Goal: Information Seeking & Learning: Find contact information

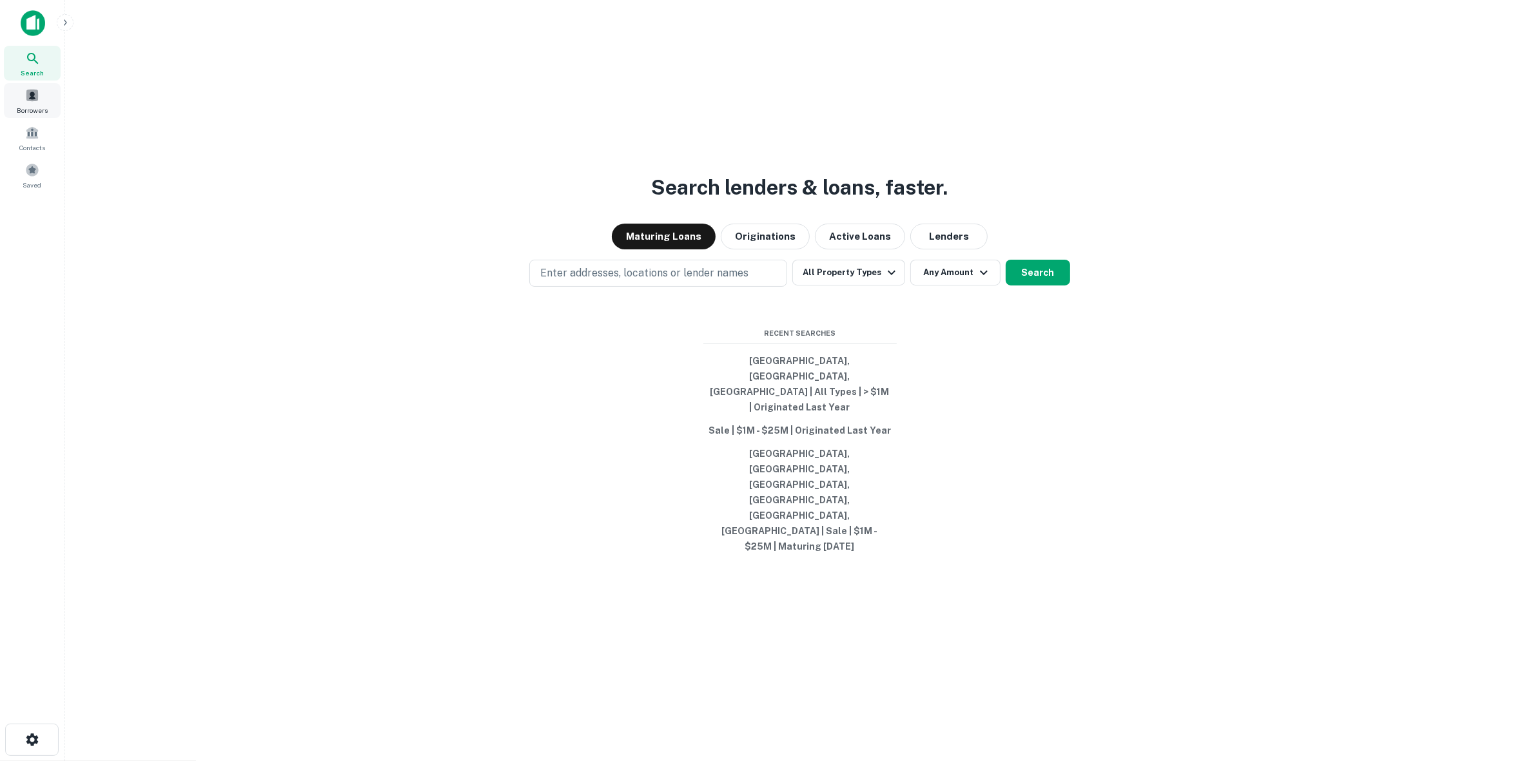
click at [39, 111] on span "Borrowers" at bounding box center [32, 110] width 31 height 10
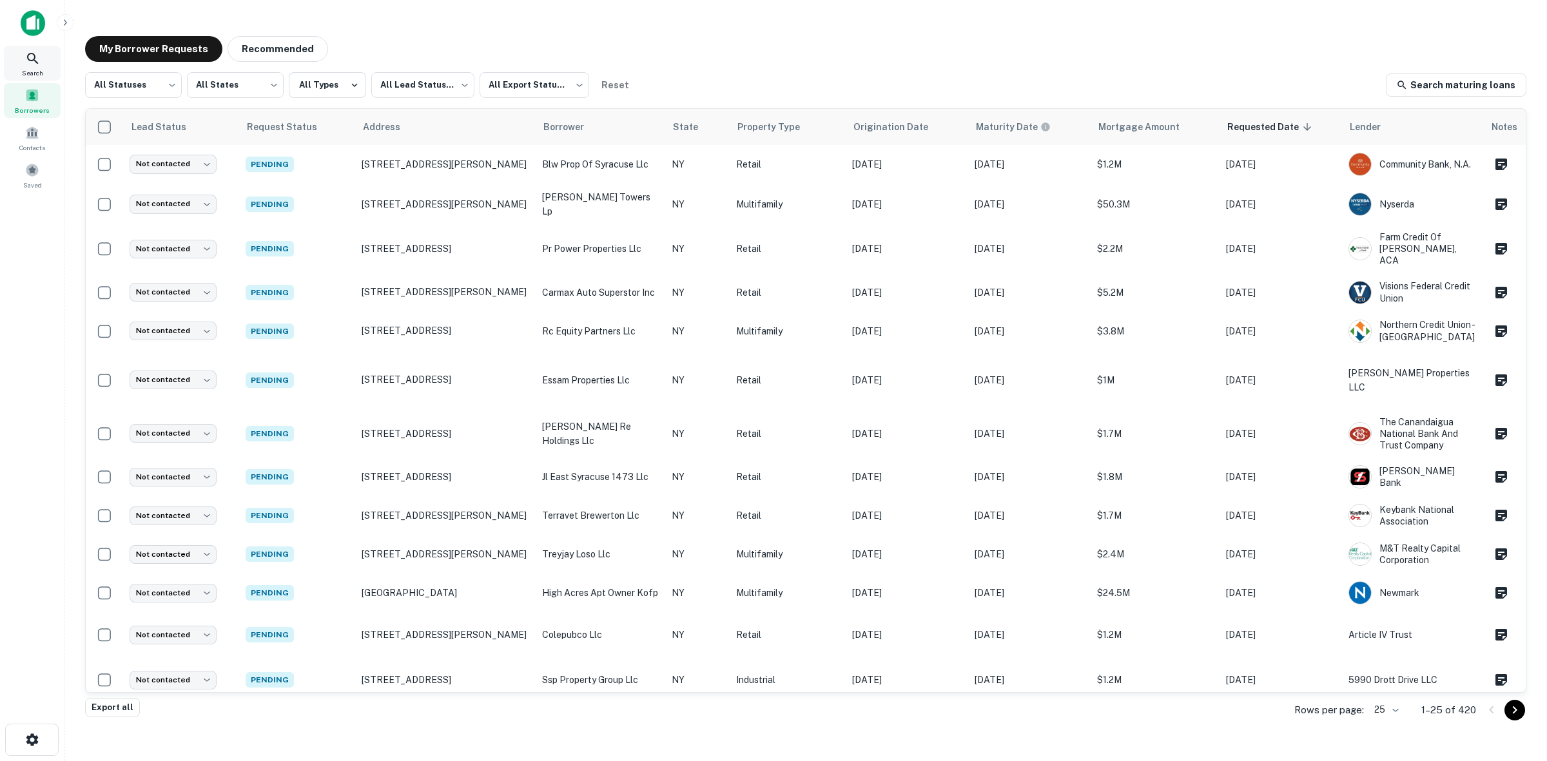
click at [40, 55] on icon at bounding box center [32, 58] width 15 height 15
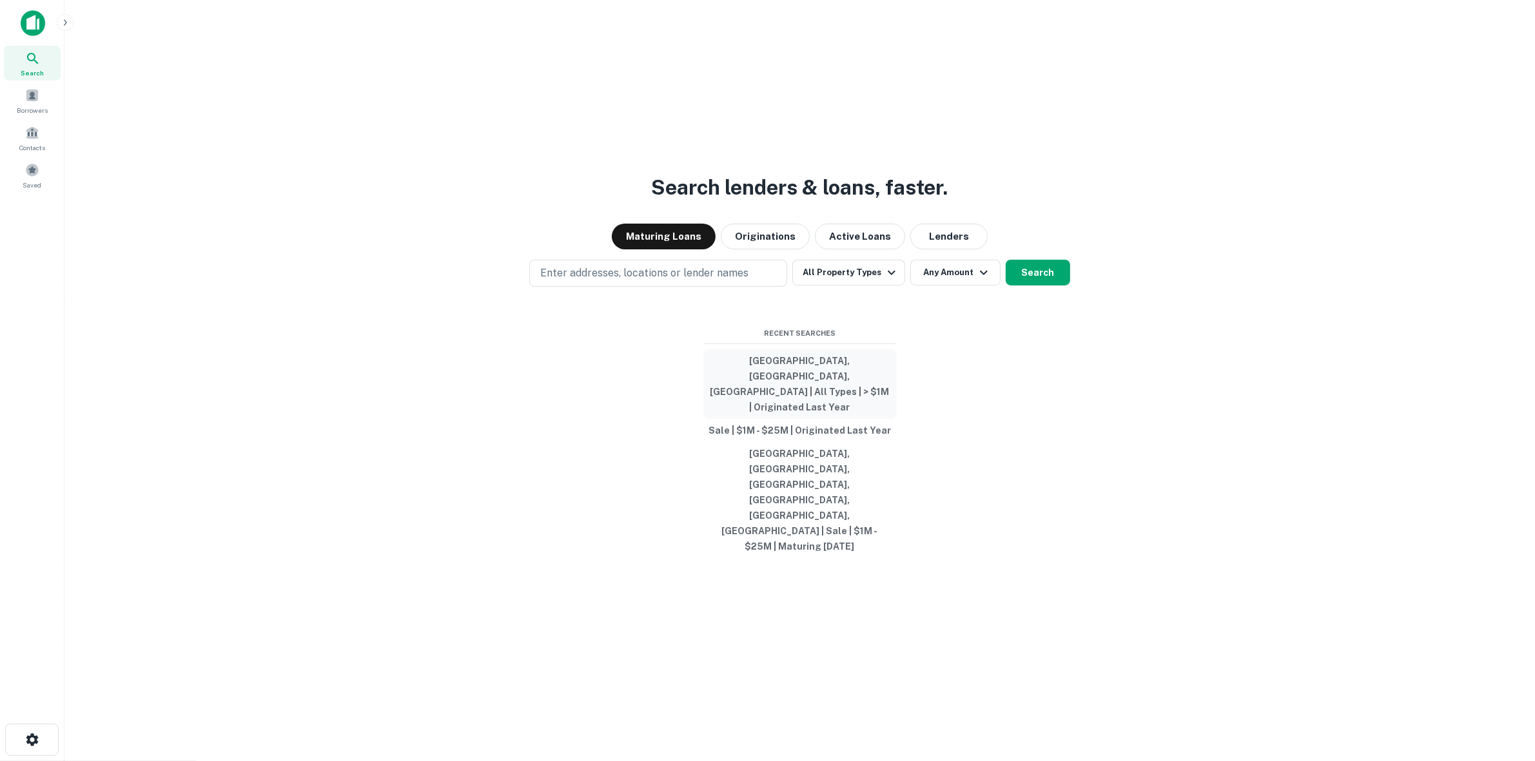
click at [824, 414] on button "[GEOGRAPHIC_DATA], [GEOGRAPHIC_DATA], [GEOGRAPHIC_DATA] | All Types | > $1M | O…" at bounding box center [799, 384] width 193 height 70
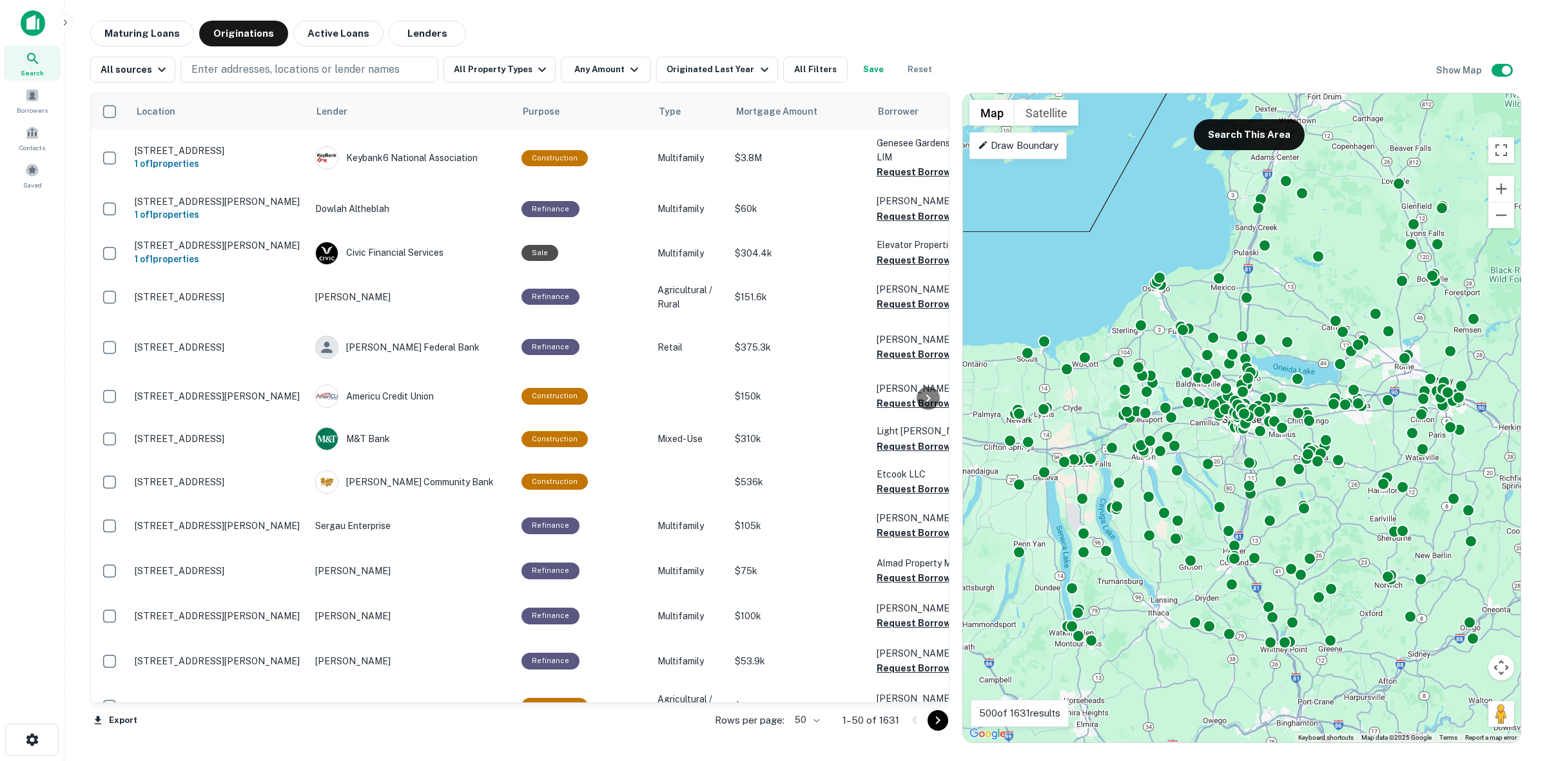
click at [977, 151] on div "Draw Boundary" at bounding box center [1018, 145] width 97 height 27
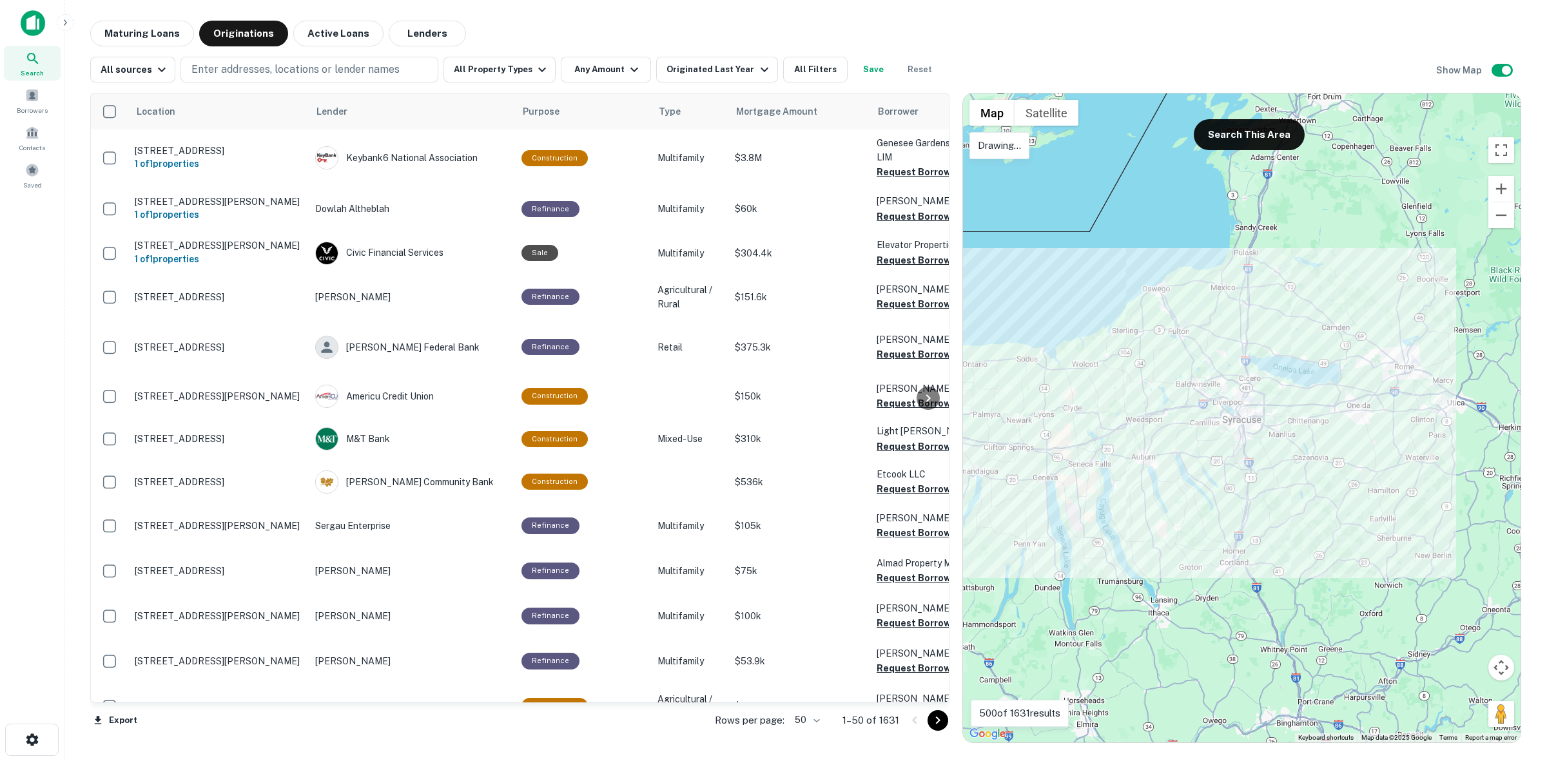
drag, startPoint x: 1296, startPoint y: 434, endPoint x: 1333, endPoint y: 426, distance: 38.2
click at [1333, 426] on div at bounding box center [1242, 417] width 558 height 649
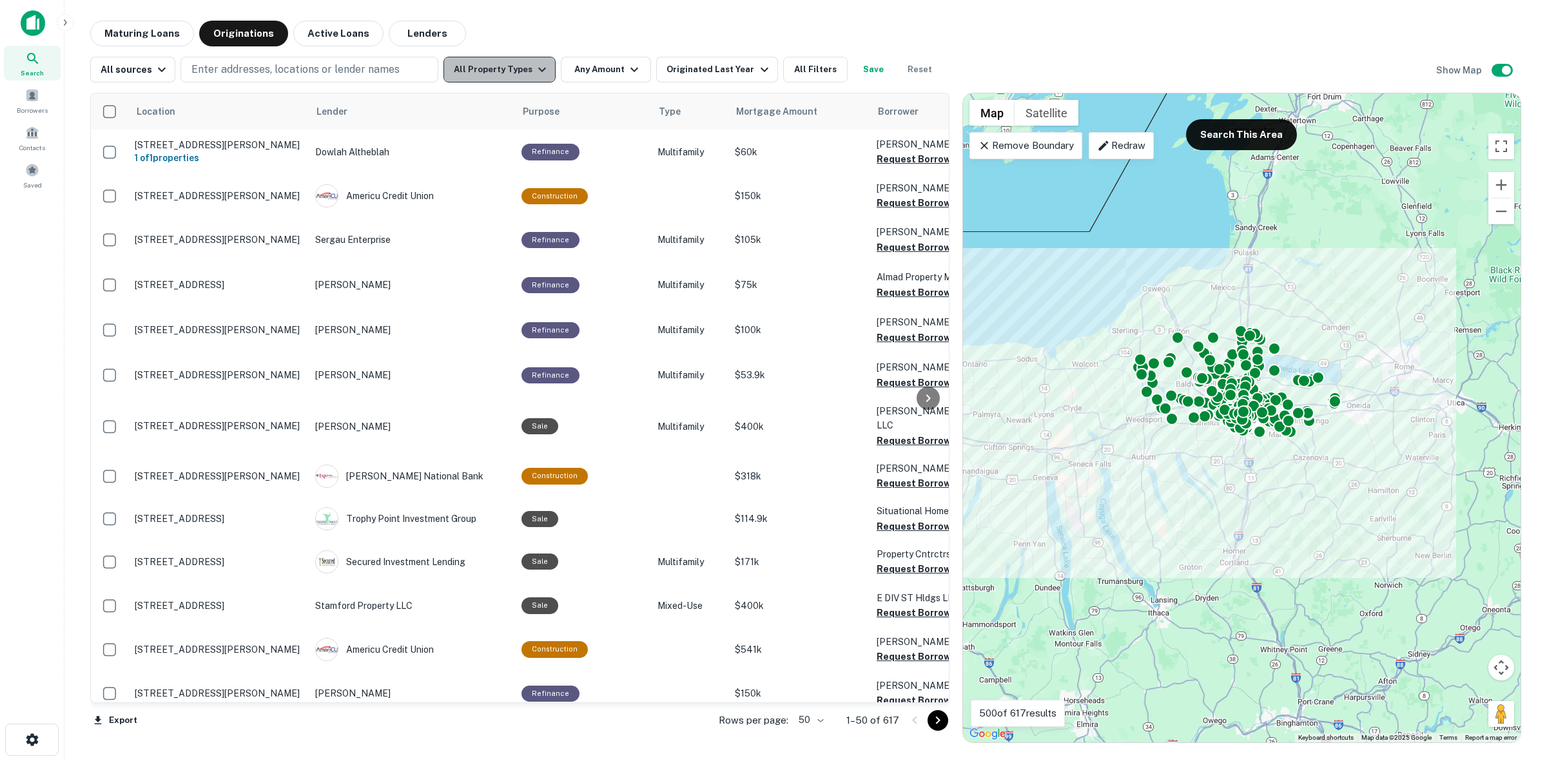
click at [548, 74] on button "All Property Types" at bounding box center [500, 70] width 112 height 26
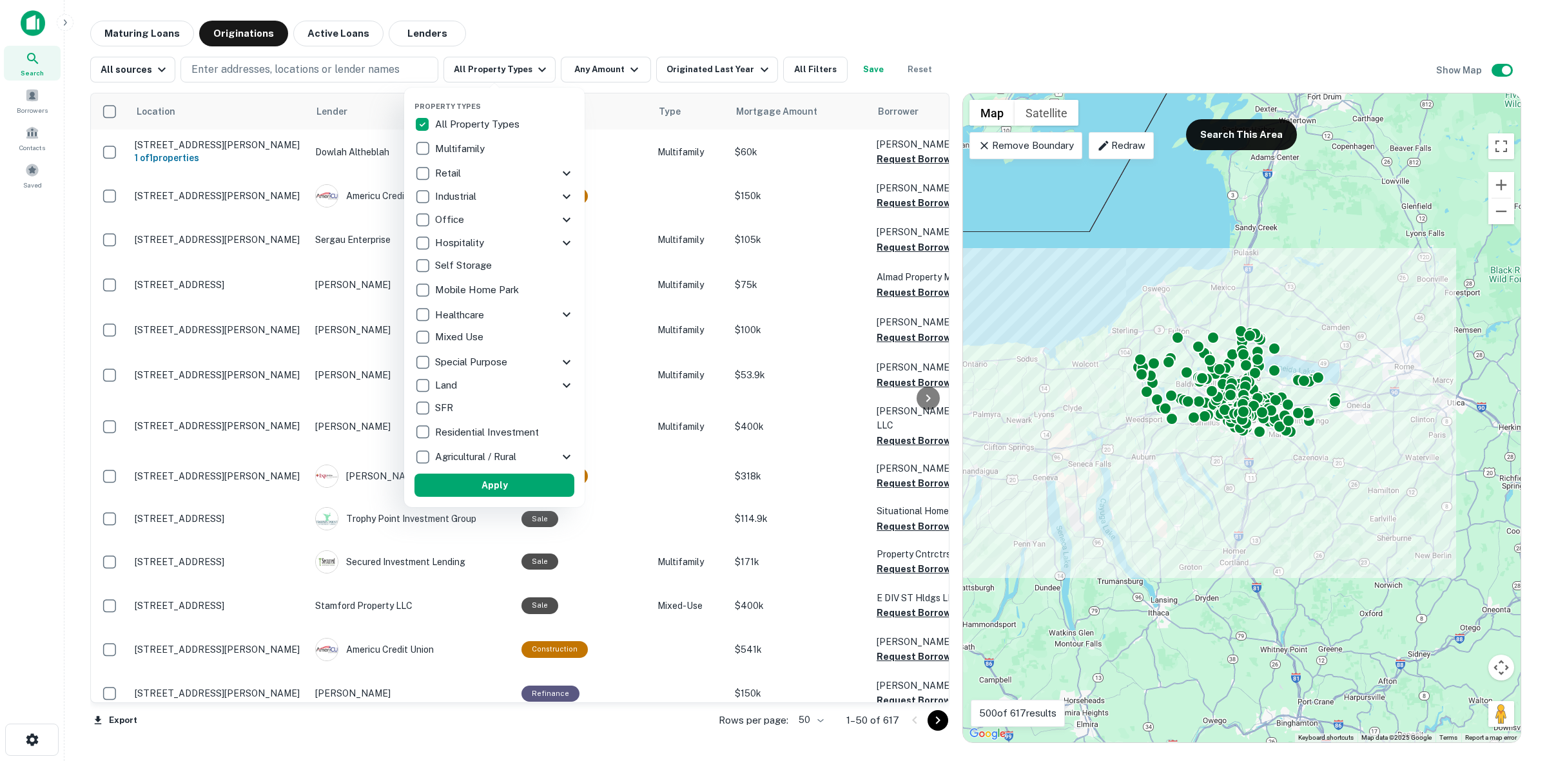
click at [478, 142] on p "Multifamily" at bounding box center [461, 148] width 52 height 15
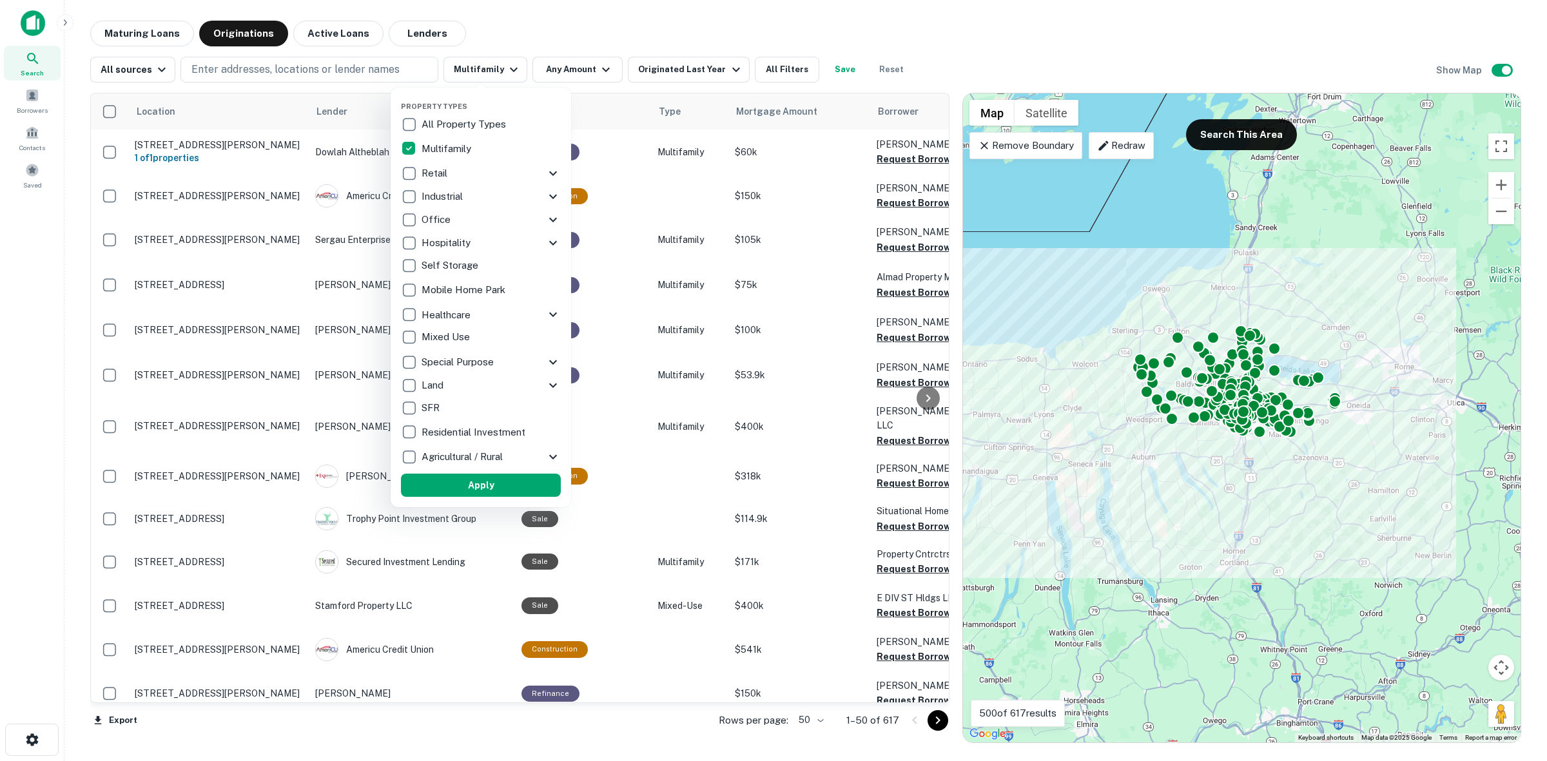
click at [451, 168] on div "Retail" at bounding box center [473, 173] width 144 height 22
click at [456, 195] on p "Industrial" at bounding box center [436, 196] width 44 height 15
click at [446, 218] on div "Office" at bounding box center [465, 220] width 144 height 22
click at [453, 235] on p "Hospitality" at bounding box center [440, 242] width 52 height 15
click at [471, 263] on p "Self Storage" at bounding box center [443, 265] width 59 height 15
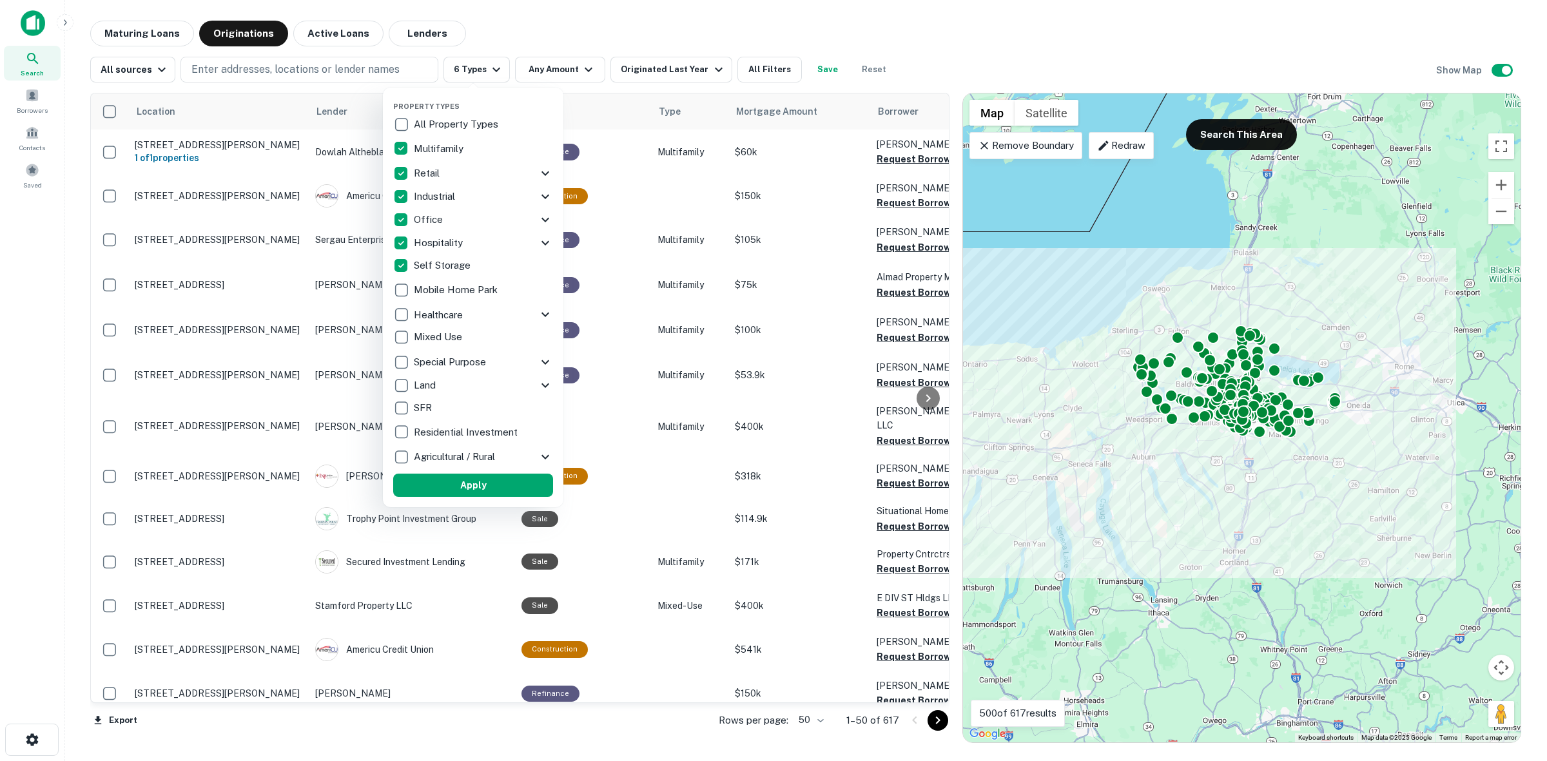
click at [508, 291] on div "Mobile Home Park" at bounding box center [473, 290] width 160 height 22
click at [490, 304] on div "Healthcare" at bounding box center [473, 314] width 160 height 23
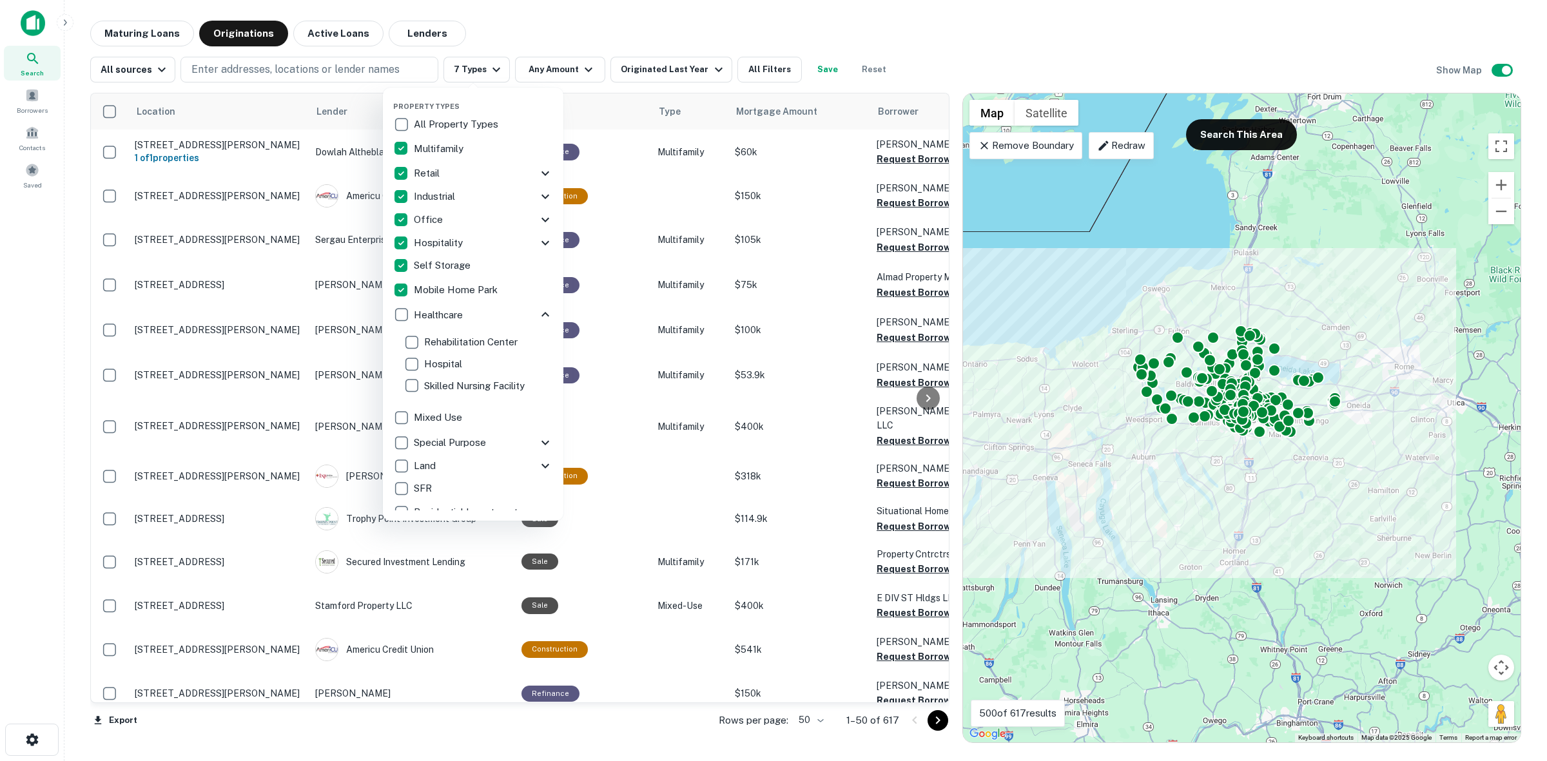
click at [471, 314] on div "Healthcare" at bounding box center [465, 315] width 144 height 22
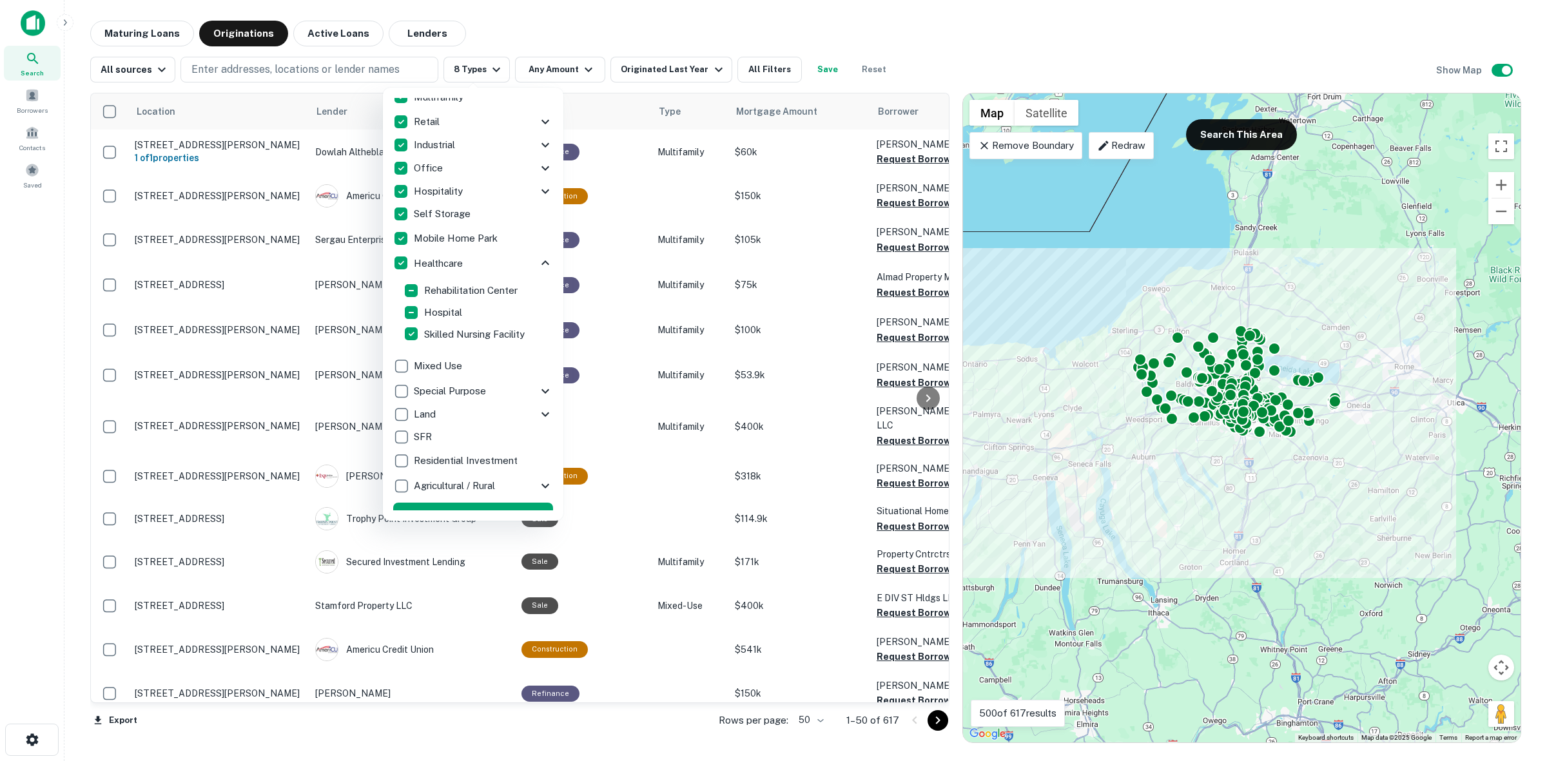
scroll to position [75, 0]
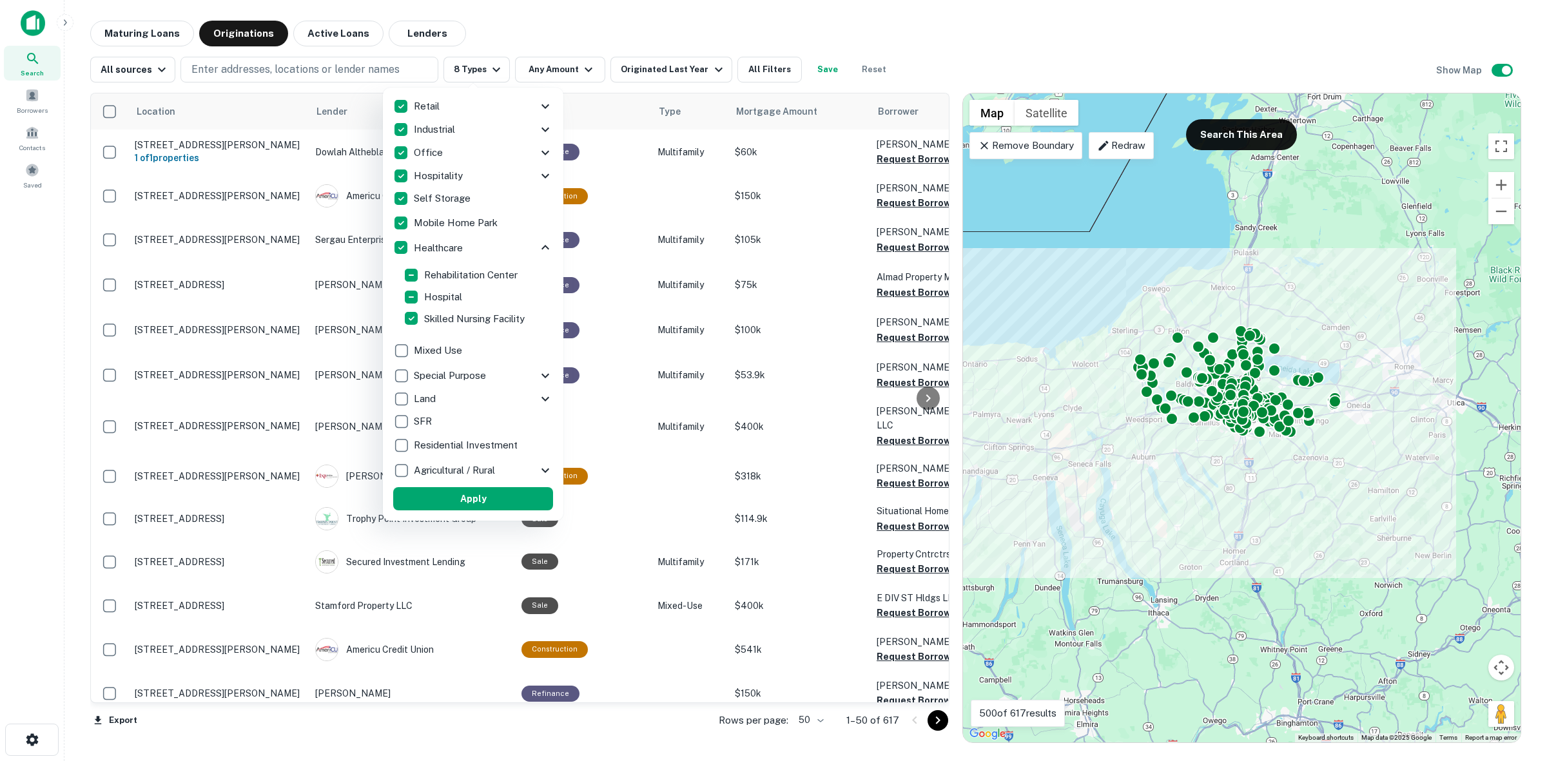
click at [463, 351] on p "Mixed Use" at bounding box center [439, 350] width 51 height 15
click at [462, 381] on p "Special Purpose" at bounding box center [451, 375] width 75 height 15
drag, startPoint x: 446, startPoint y: 402, endPoint x: 440, endPoint y: 405, distance: 7.2
click at [446, 403] on div "Land" at bounding box center [467, 399] width 144 height 22
click at [432, 411] on div "SFR" at bounding box center [474, 422] width 160 height 22
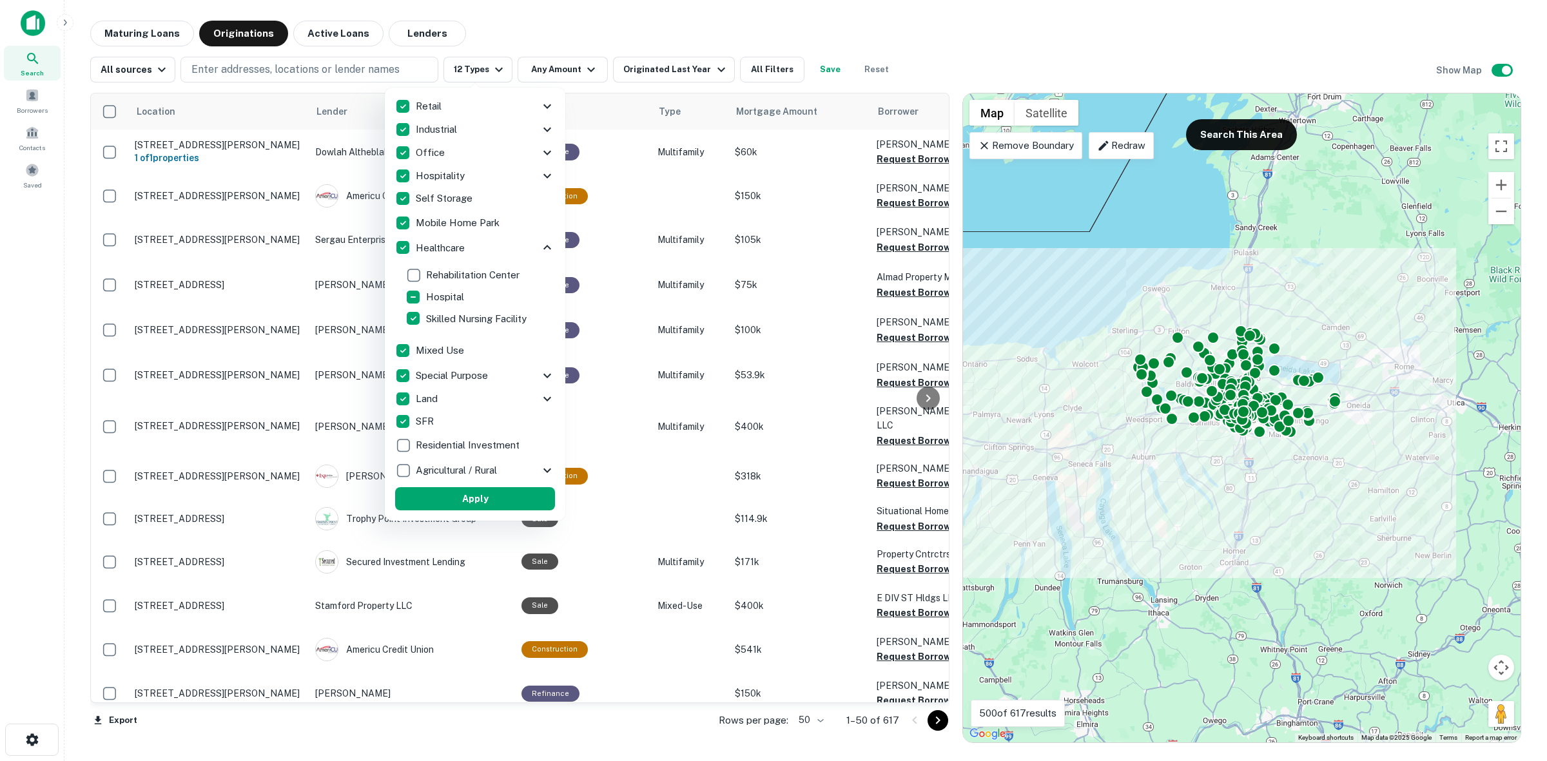
click at [467, 458] on div "All Property Types Multifamily Retail Storefront Auto Shop Bar Shopping Center …" at bounding box center [475, 264] width 160 height 436
click at [462, 468] on p "Agricultural / Rural" at bounding box center [458, 470] width 84 height 15
click at [442, 461] on div "Agricultural / Rural" at bounding box center [467, 471] width 144 height 22
click at [424, 400] on p "Land" at bounding box center [428, 398] width 24 height 15
click at [480, 506] on button "Apply" at bounding box center [474, 498] width 160 height 23
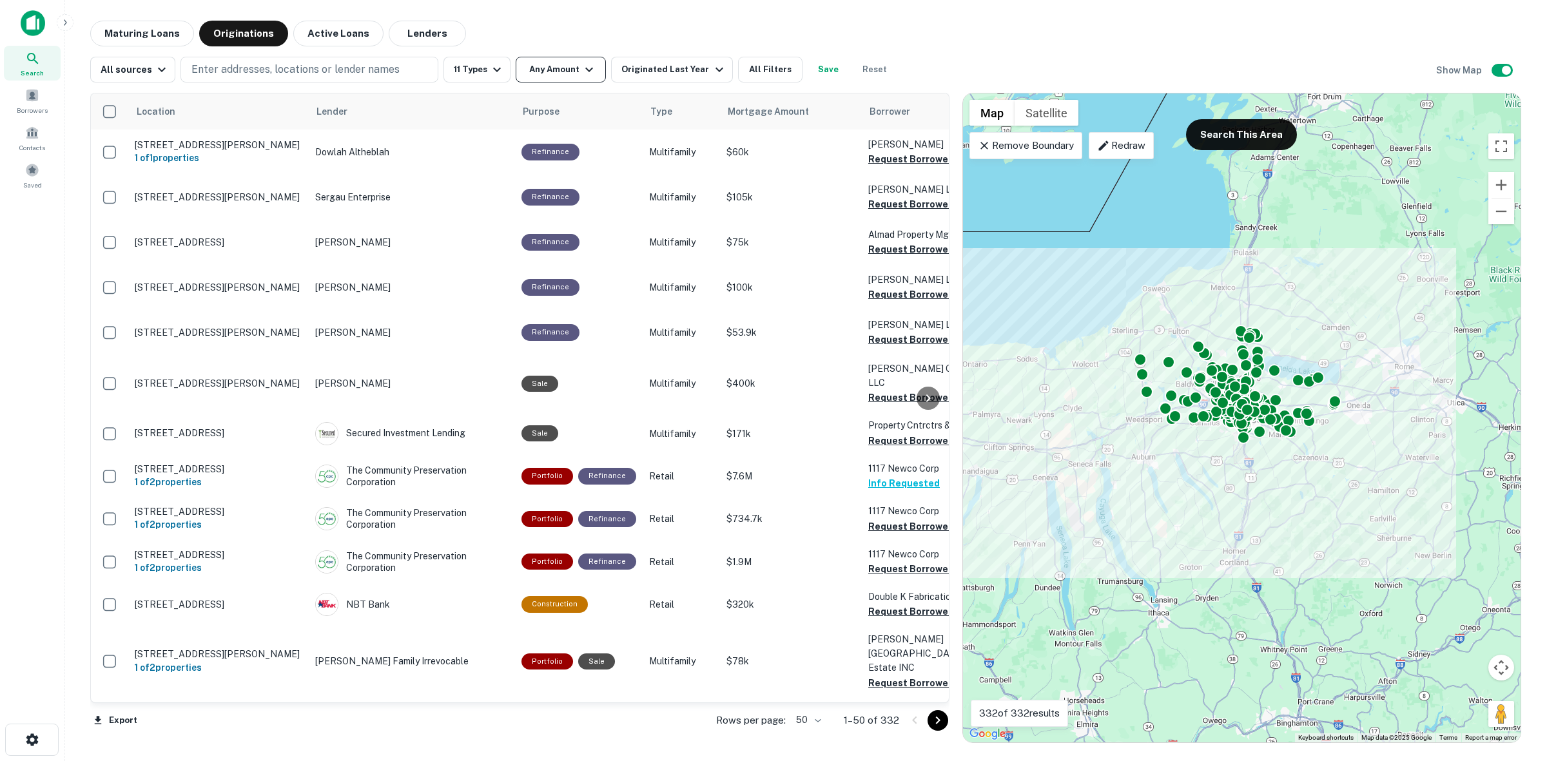
click at [541, 65] on button "Any Amount" at bounding box center [561, 70] width 90 height 26
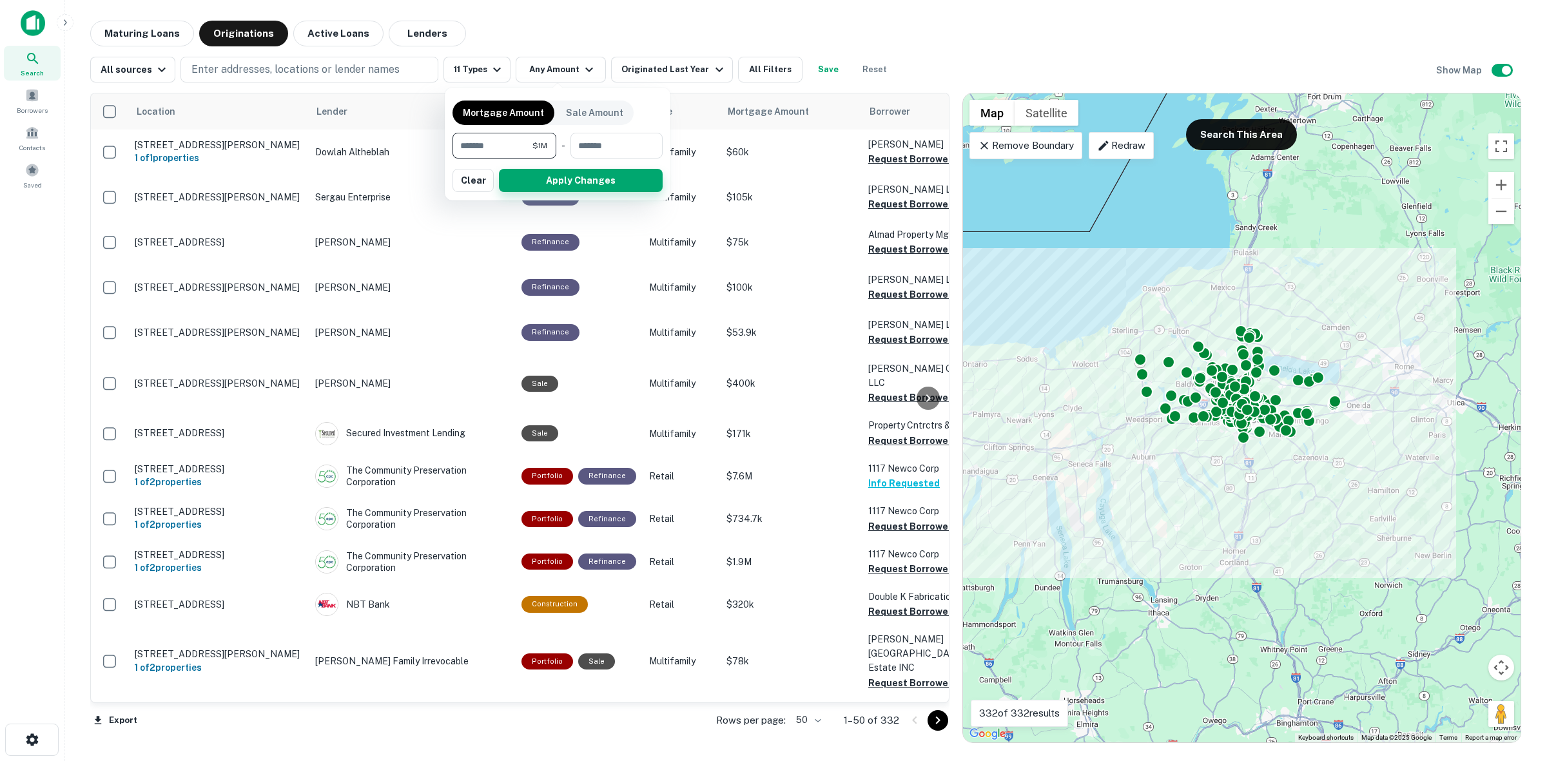
type input "*******"
click at [564, 179] on button "Apply Changes" at bounding box center [581, 180] width 164 height 23
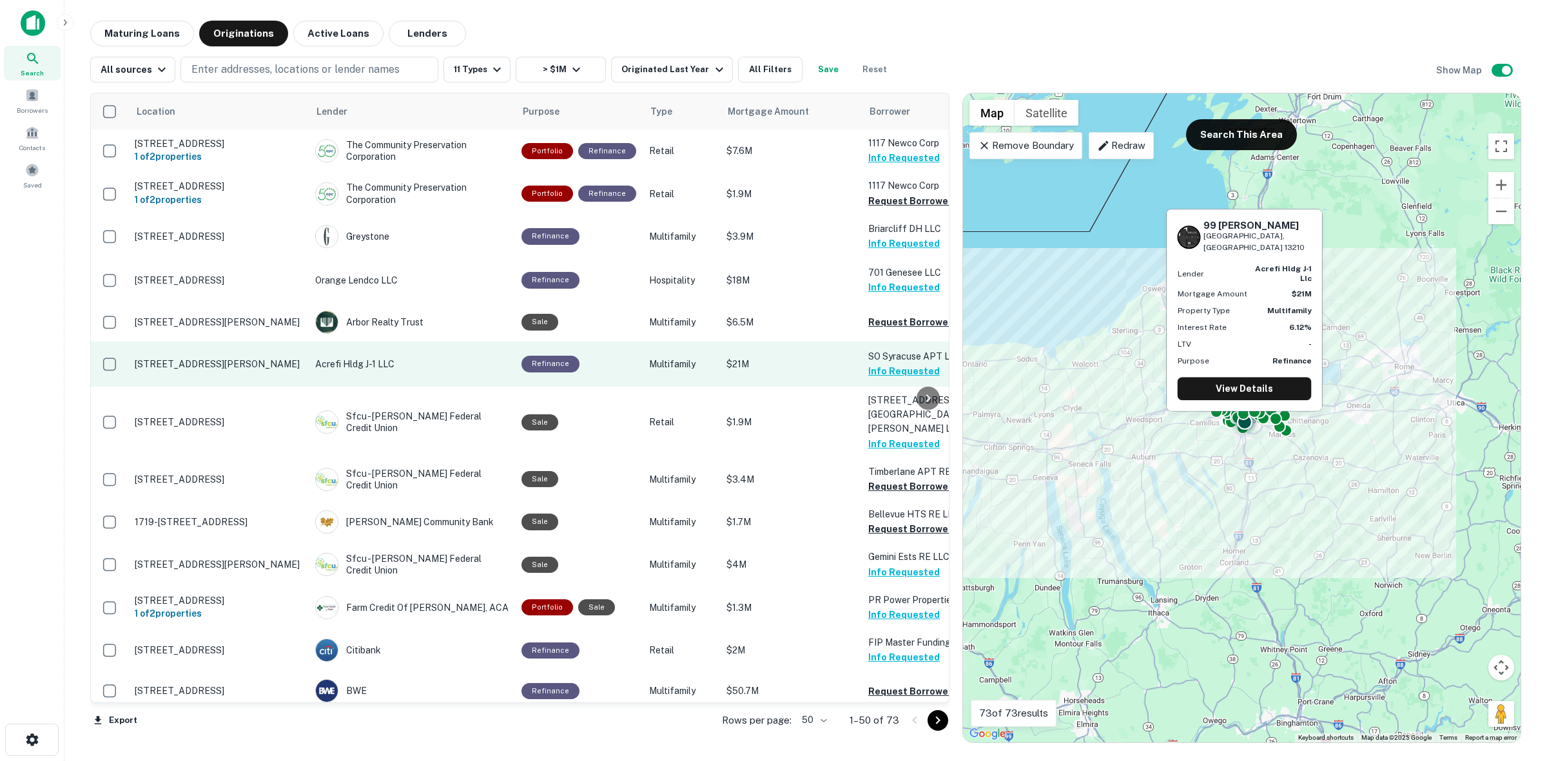
click at [875, 372] on button "Info Requested" at bounding box center [904, 371] width 72 height 15
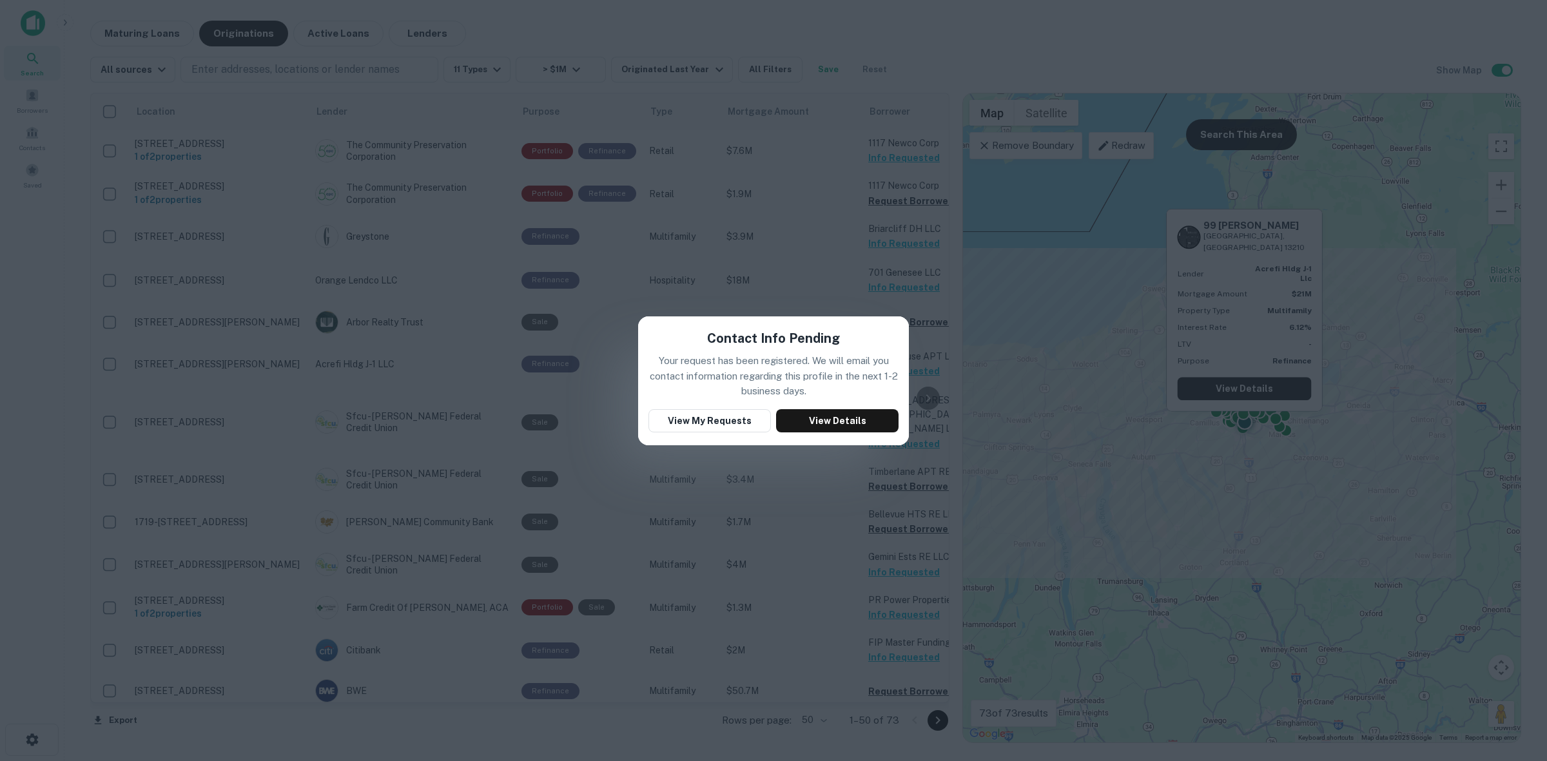
click at [763, 336] on h5 "Contact Info Pending" at bounding box center [773, 338] width 133 height 19
click at [772, 307] on div "Contact Info Pending Your request has been registered. We will email you contac…" at bounding box center [773, 380] width 1547 height 761
